Goal: Information Seeking & Learning: Learn about a topic

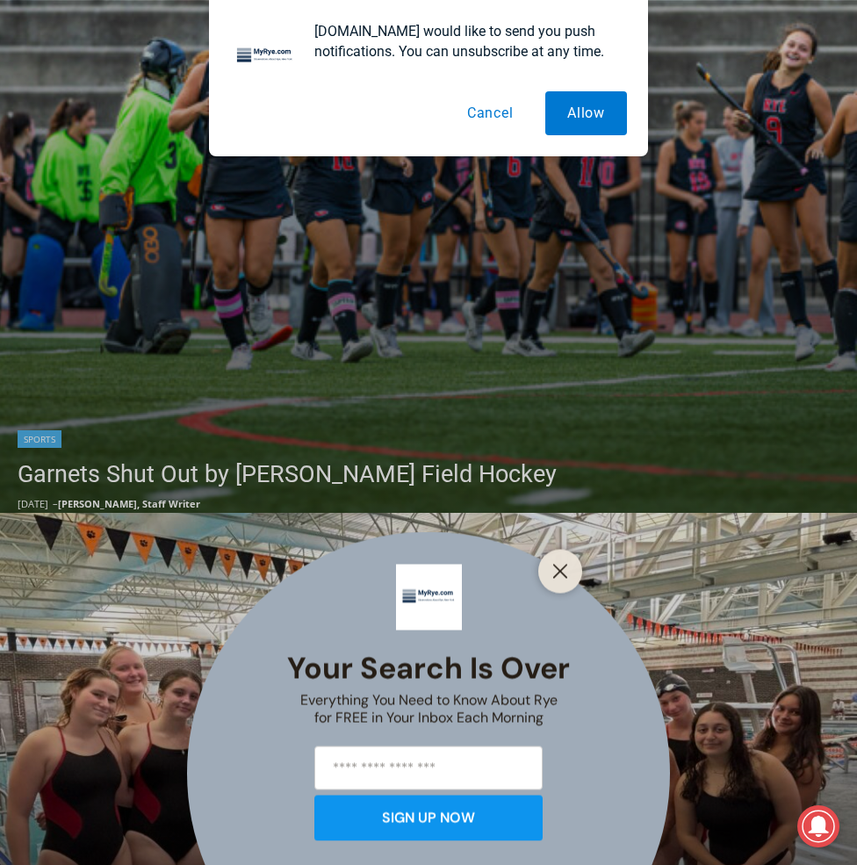
scroll to position [878, 0]
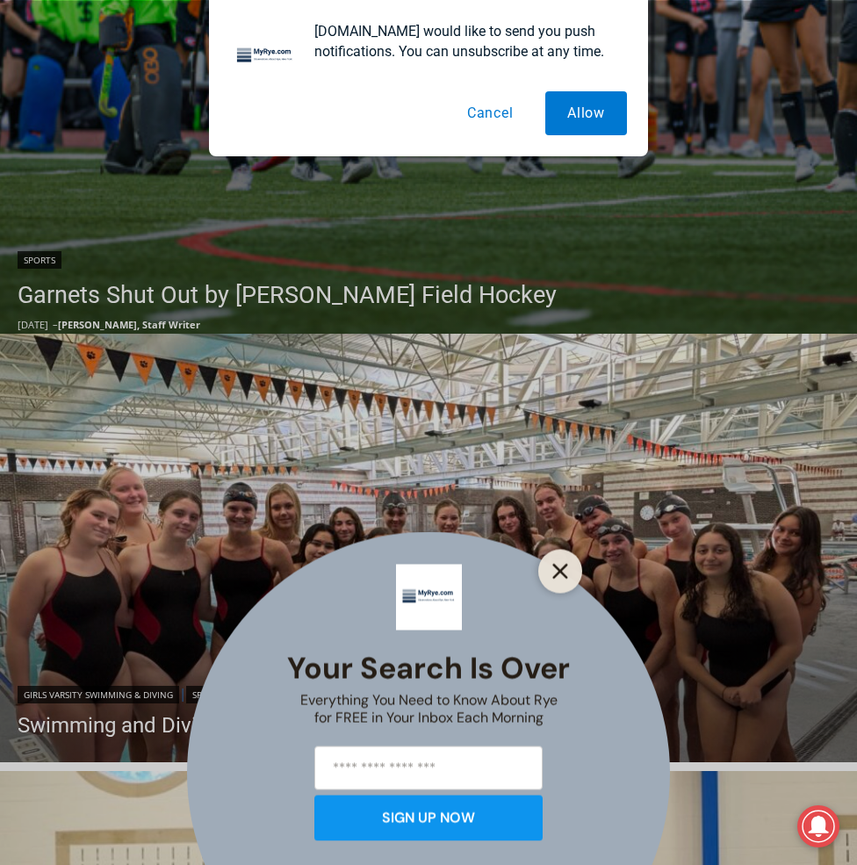
click at [570, 578] on button "Close" at bounding box center [560, 571] width 25 height 25
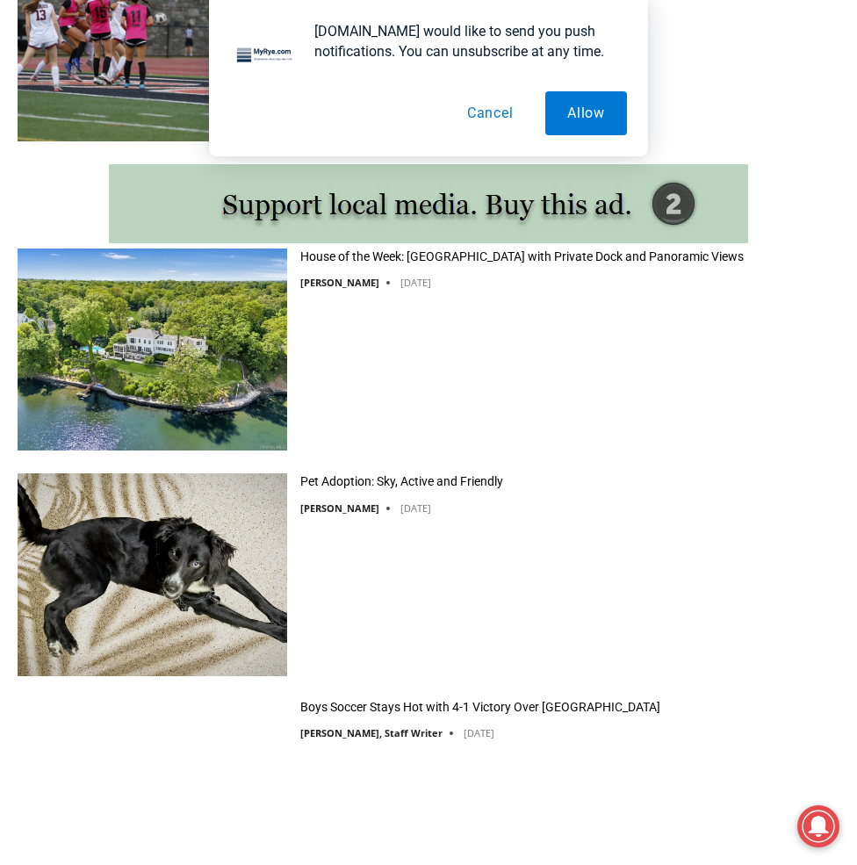
scroll to position [2780, 0]
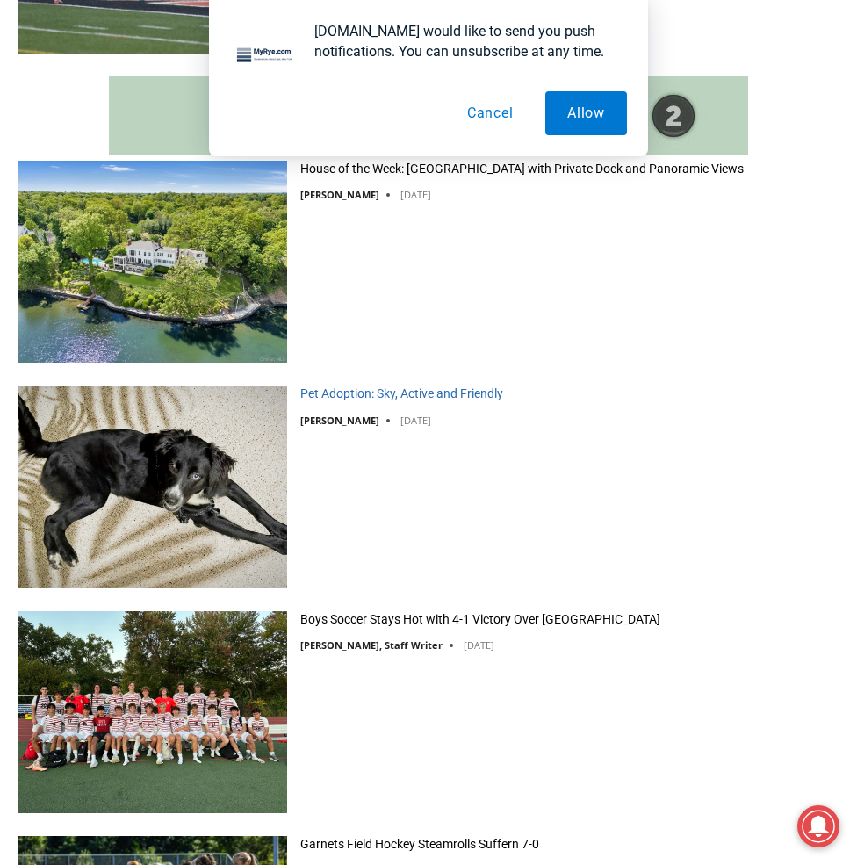
click at [380, 387] on link "Pet Adoption: Sky, Active and Friendly" at bounding box center [401, 394] width 203 height 16
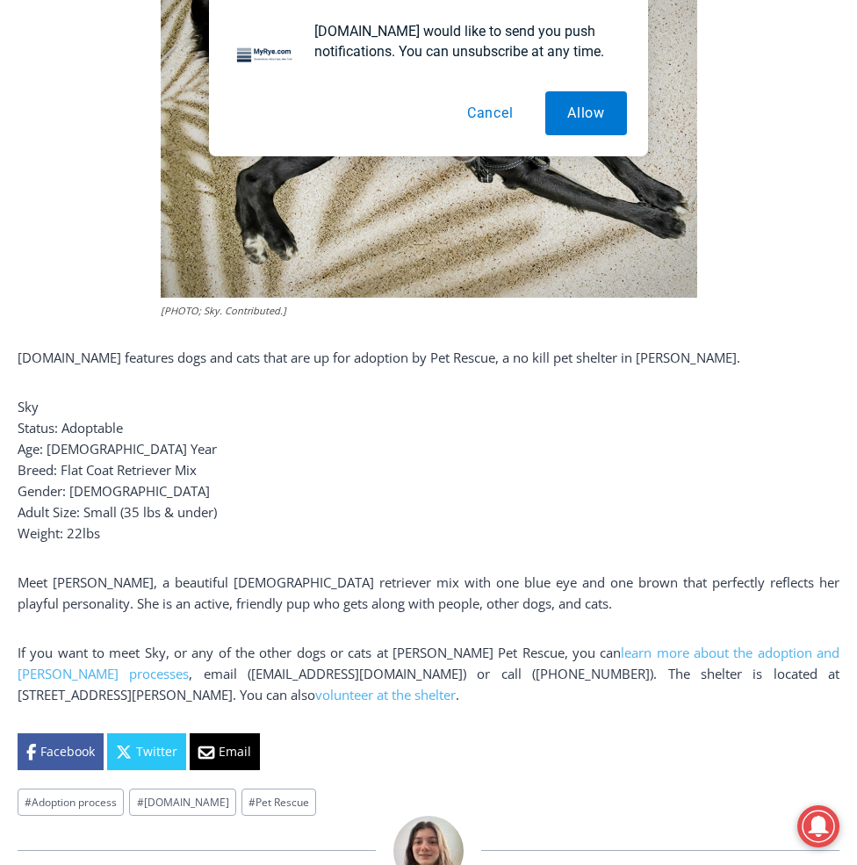
scroll to position [615, 0]
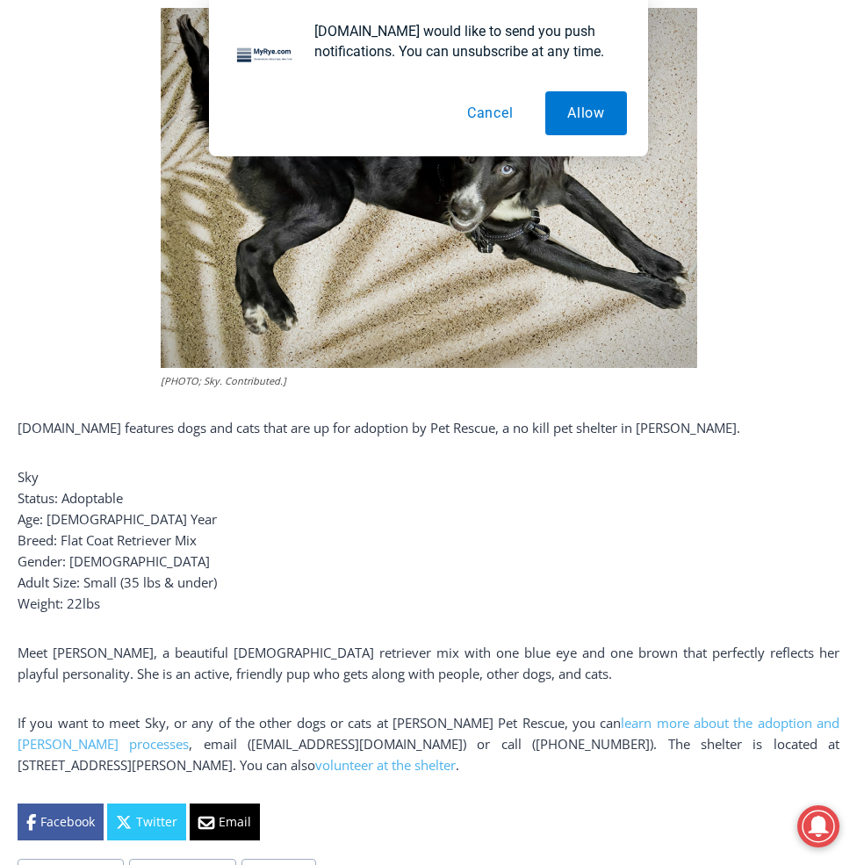
click at [508, 110] on button "Cancel" at bounding box center [490, 113] width 90 height 44
